Goal: Find contact information: Find contact information

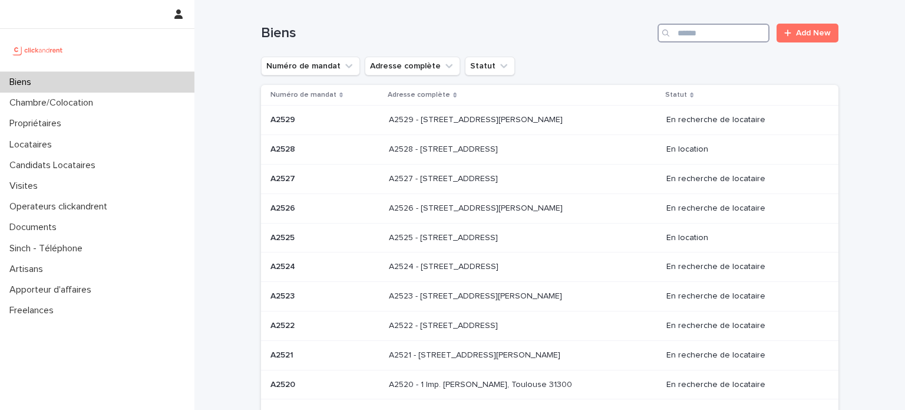
click at [687, 35] on input "Search" at bounding box center [714, 33] width 112 height 19
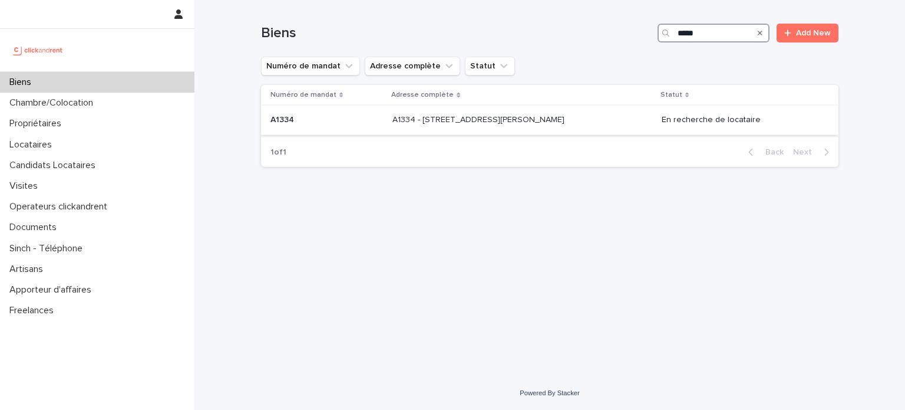
type input "*****"
click at [611, 119] on div "A1334 - [STREET_ADDRESS][PERSON_NAME] - [STREET_ADDRESS][PERSON_NAME]" at bounding box center [522, 119] width 259 height 19
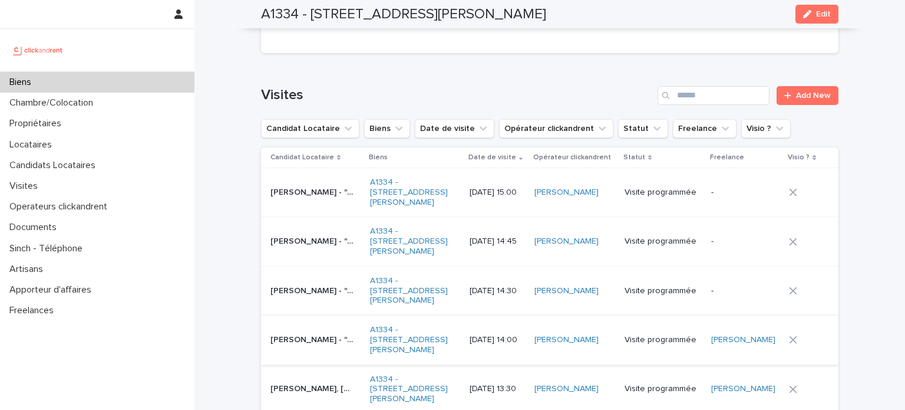
scroll to position [4612, 0]
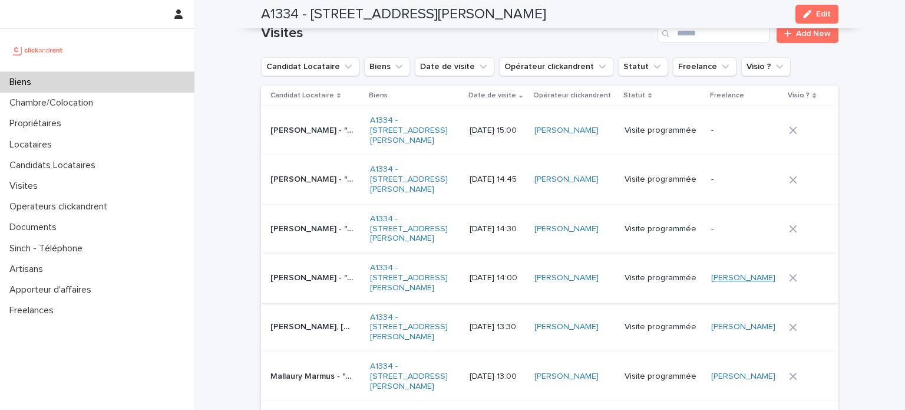
click at [764, 273] on link "[PERSON_NAME]" at bounding box center [743, 278] width 64 height 10
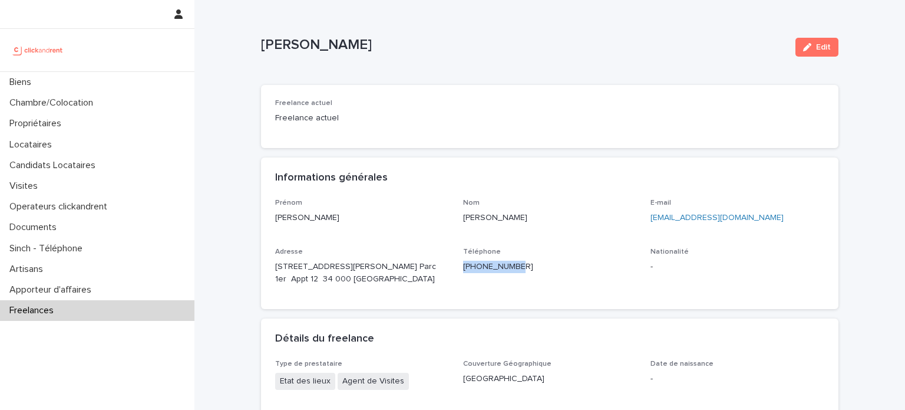
drag, startPoint x: 523, startPoint y: 266, endPoint x: 453, endPoint y: 271, distance: 70.3
click at [453, 271] on div "Prénom [PERSON_NAME] Nom [PERSON_NAME] E-mail [EMAIL_ADDRESS][DOMAIN_NAME] Adre…" at bounding box center [549, 247] width 549 height 96
copy link "[PHONE_NUMBER]"
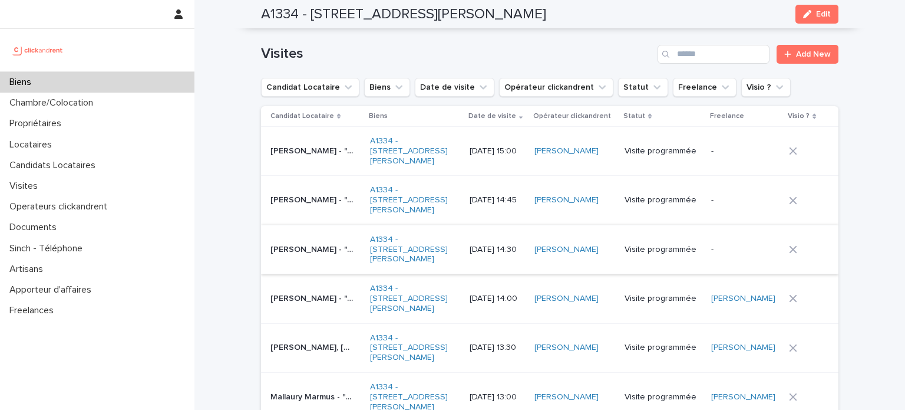
scroll to position [4590, 0]
click at [293, 241] on div "[PERSON_NAME] - "A1334 - [STREET_ADDRESS][PERSON_NAME]" [PERSON_NAME] - "A1334 …" at bounding box center [316, 250] width 90 height 19
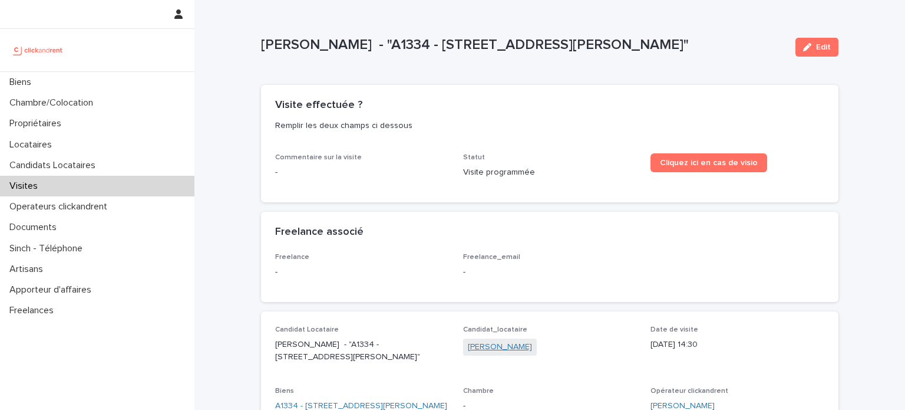
click at [473, 343] on link "[PERSON_NAME]" at bounding box center [500, 347] width 64 height 12
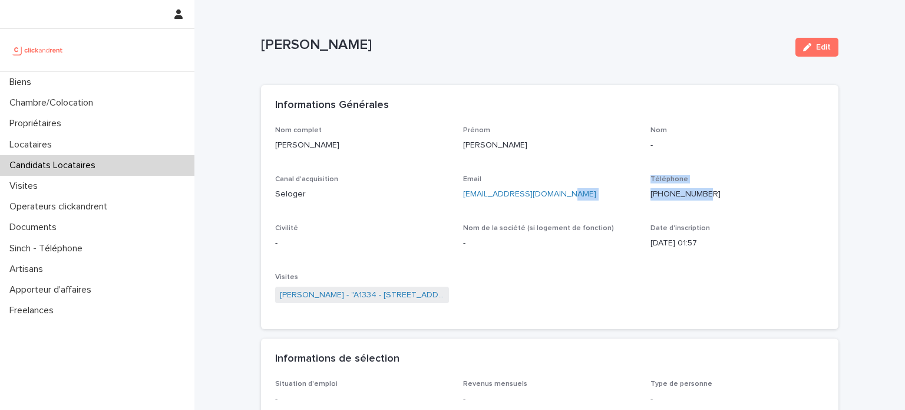
drag, startPoint x: 712, startPoint y: 192, endPoint x: 618, endPoint y: 191, distance: 94.3
click at [618, 191] on div "Nom complet [PERSON_NAME] [PERSON_NAME] Nom - Canal d'acquisition Seloger Email…" at bounding box center [549, 220] width 549 height 189
click at [718, 195] on p "[PHONE_NUMBER]" at bounding box center [738, 194] width 174 height 12
drag, startPoint x: 705, startPoint y: 196, endPoint x: 646, endPoint y: 196, distance: 58.9
click at [651, 196] on p "[PHONE_NUMBER]" at bounding box center [738, 194] width 174 height 12
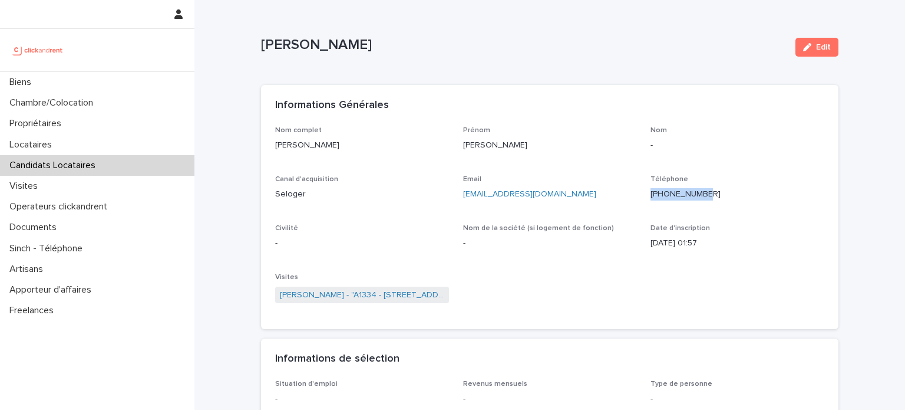
copy p "[PHONE_NUMBER]"
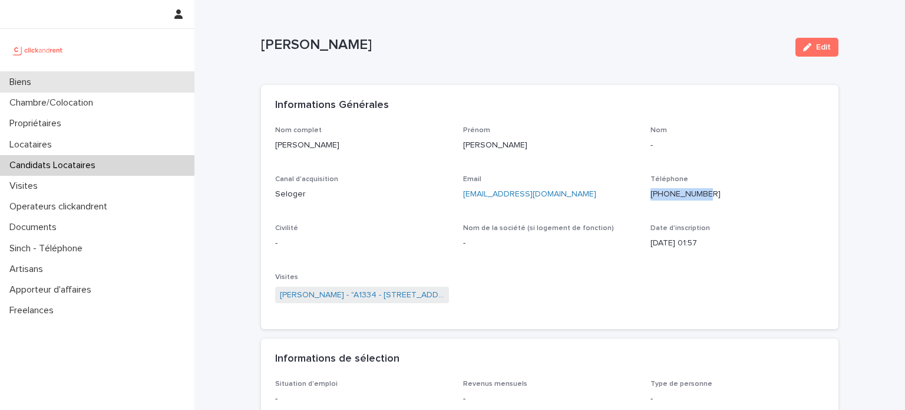
click at [60, 72] on div "Biens" at bounding box center [97, 82] width 195 height 21
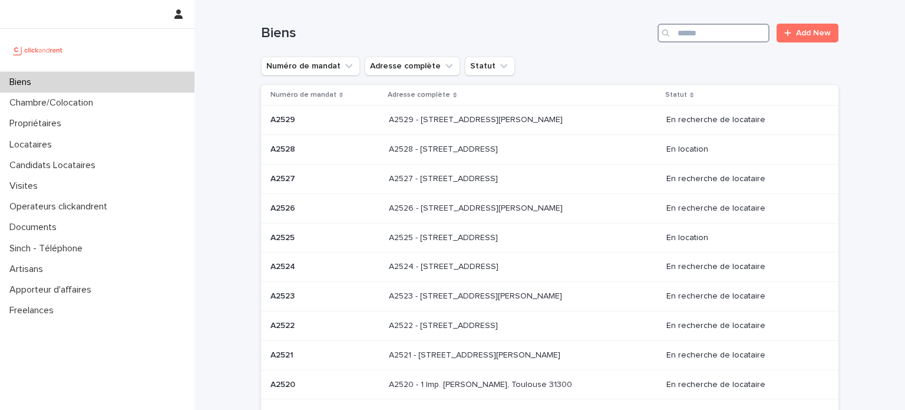
click at [701, 28] on input "Search" at bounding box center [714, 33] width 112 height 19
paste input "**********"
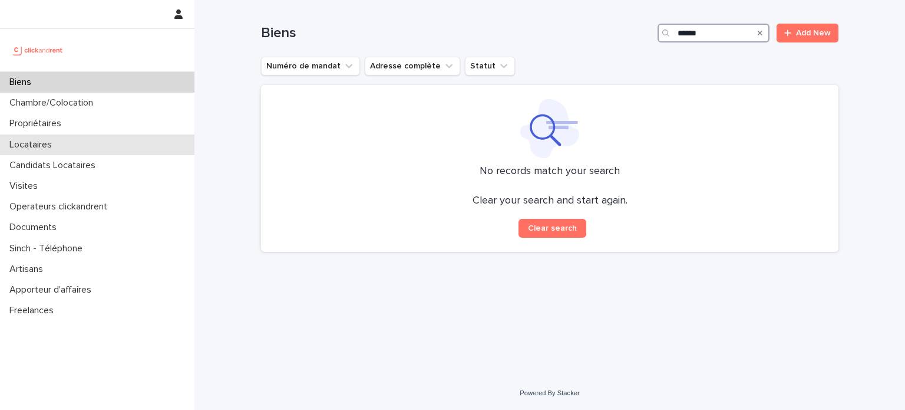
type input "*****"
click at [48, 137] on div "Locataires" at bounding box center [97, 144] width 195 height 21
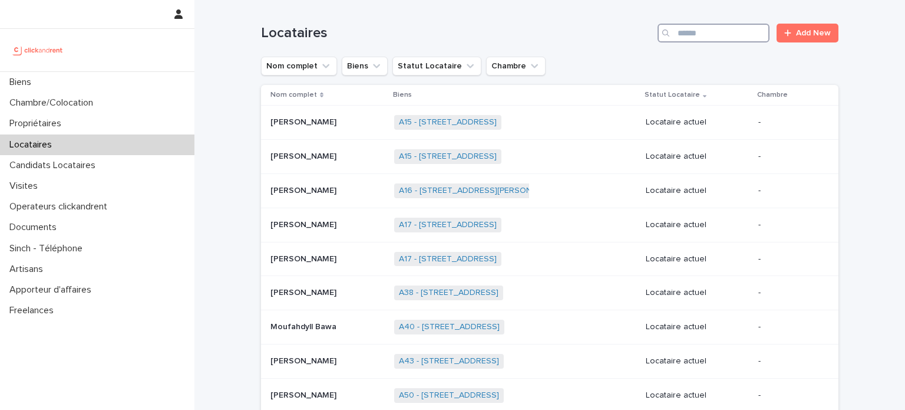
click at [712, 38] on input "Search" at bounding box center [714, 33] width 112 height 19
paste input "**********"
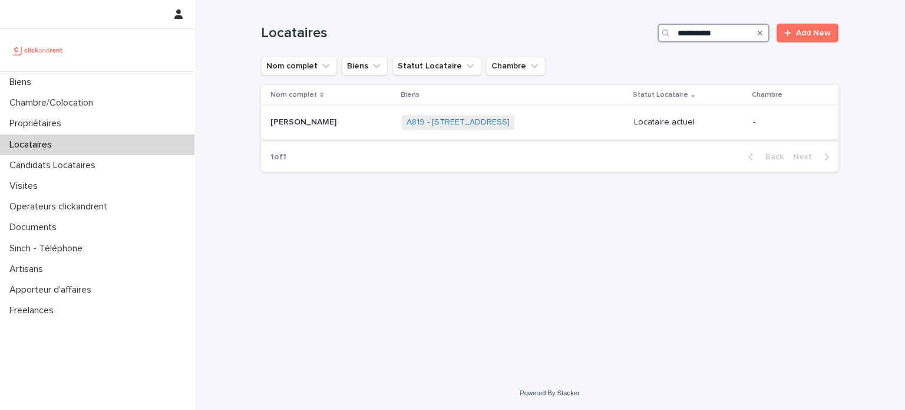
type input "**********"
click at [561, 131] on div "A819 - [STREET_ADDRESS] + 0" at bounding box center [513, 122] width 223 height 24
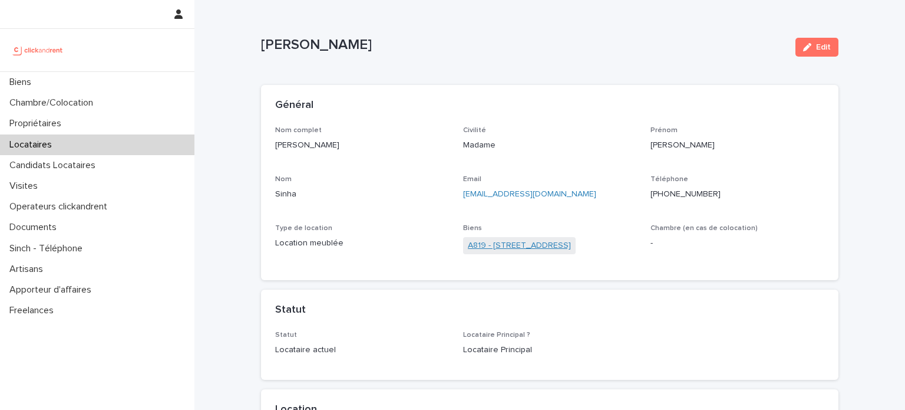
click at [535, 251] on link "A819 - [STREET_ADDRESS]" at bounding box center [519, 245] width 103 height 12
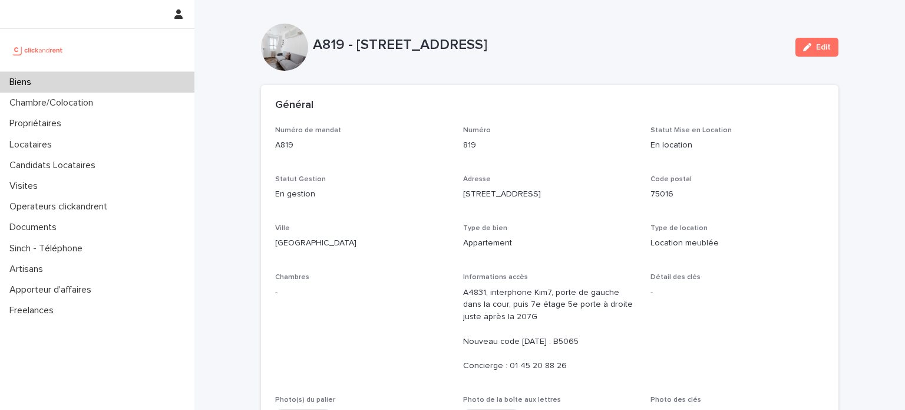
drag, startPoint x: 535, startPoint y: 251, endPoint x: 536, endPoint y: 172, distance: 79.0
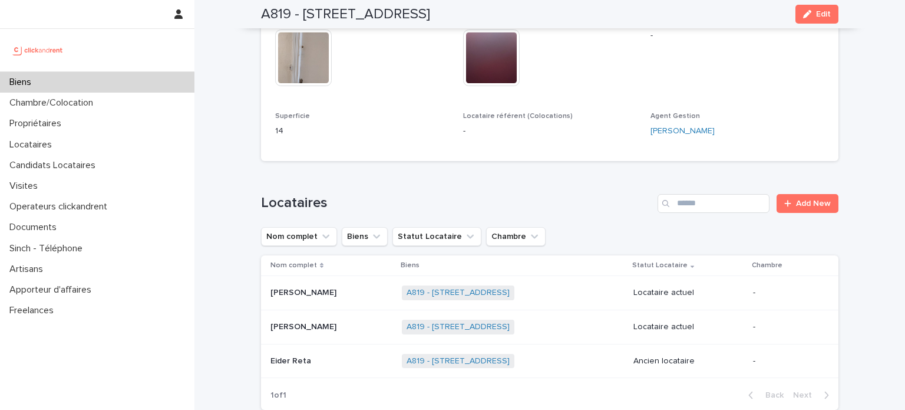
drag, startPoint x: 536, startPoint y: 172, endPoint x: 430, endPoint y: 203, distance: 110.6
click at [430, 203] on h1 "Locataires" at bounding box center [457, 203] width 392 height 17
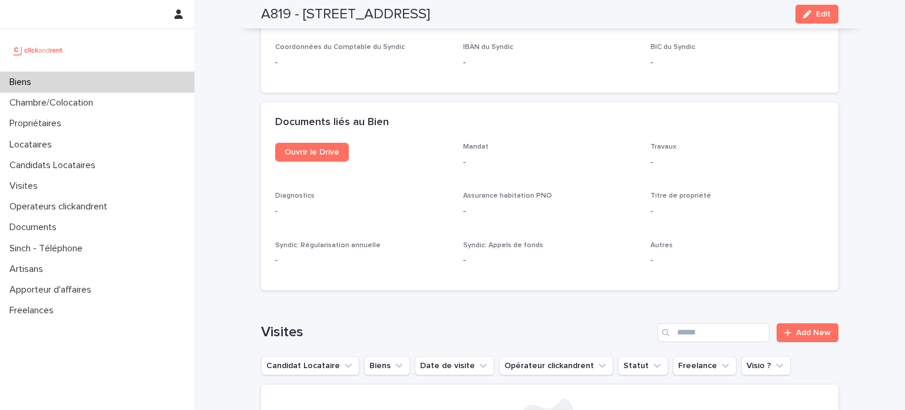
scroll to position [4388, 0]
